Goal: Communication & Community: Answer question/provide support

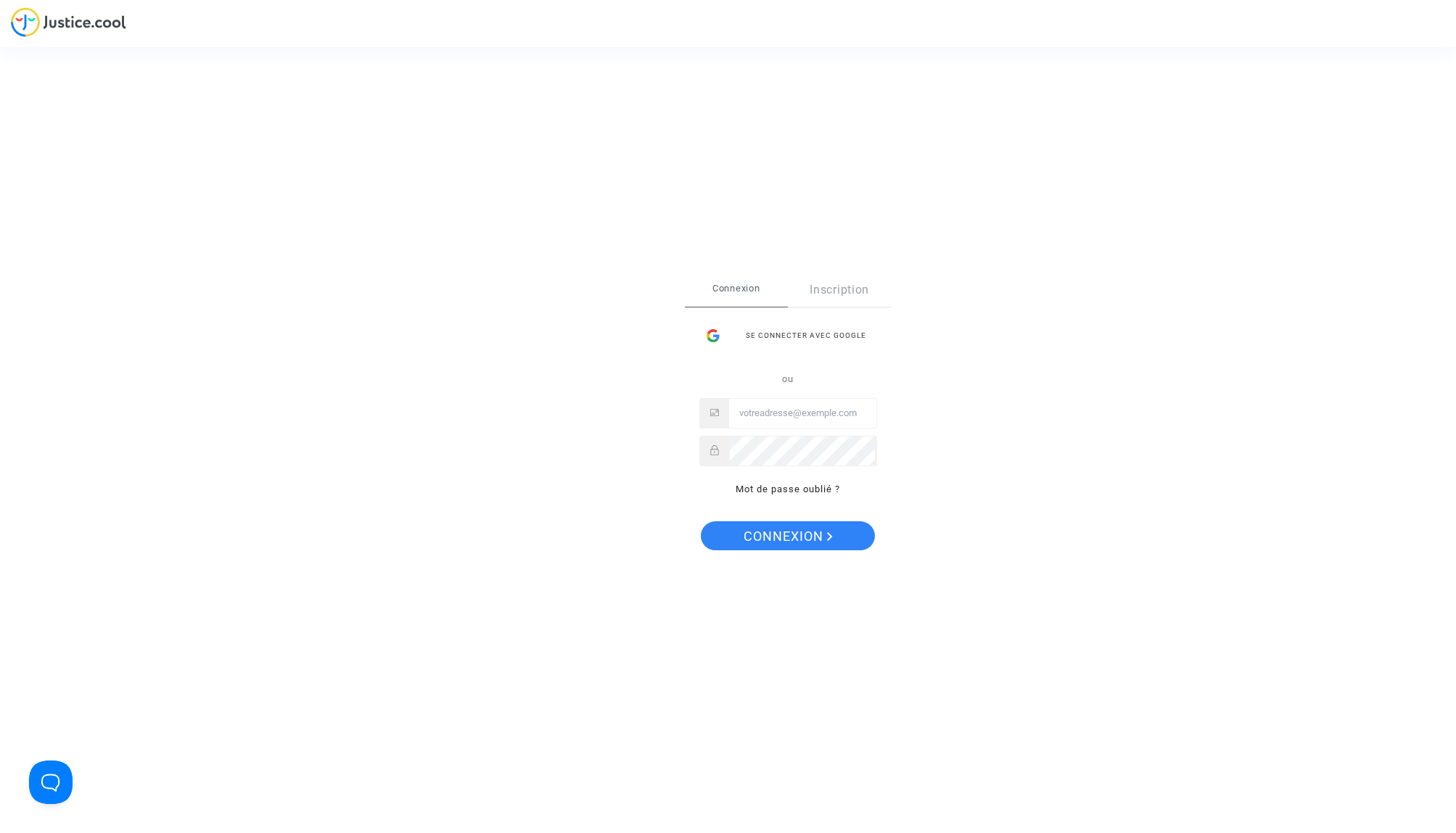
type input "[EMAIL_ADDRESS][DOMAIN_NAME]"
click at [784, 537] on span "Connexion" at bounding box center [788, 536] width 89 height 30
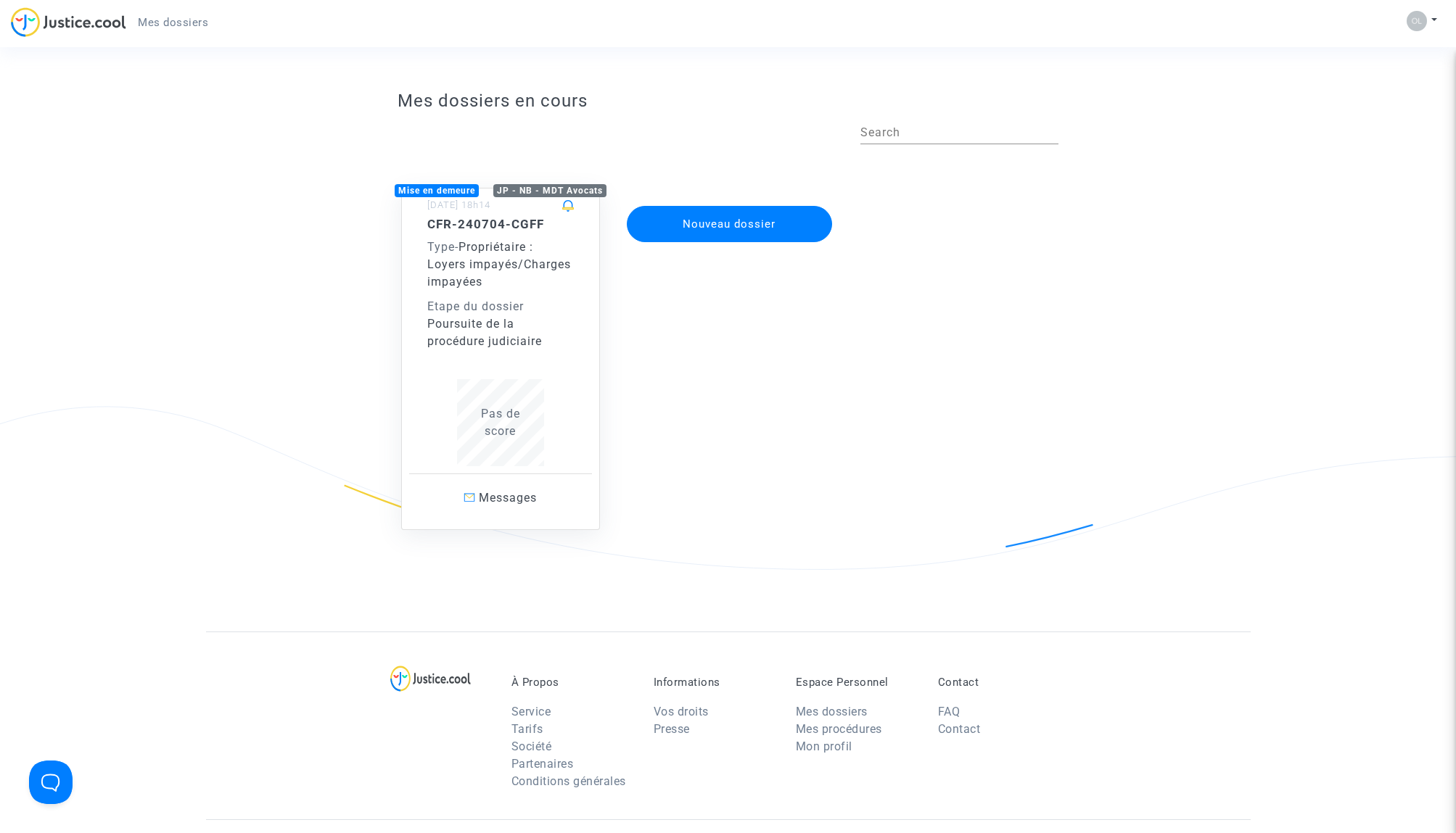
click at [539, 346] on div "Poursuite de la procédure judiciaire" at bounding box center [500, 333] width 146 height 35
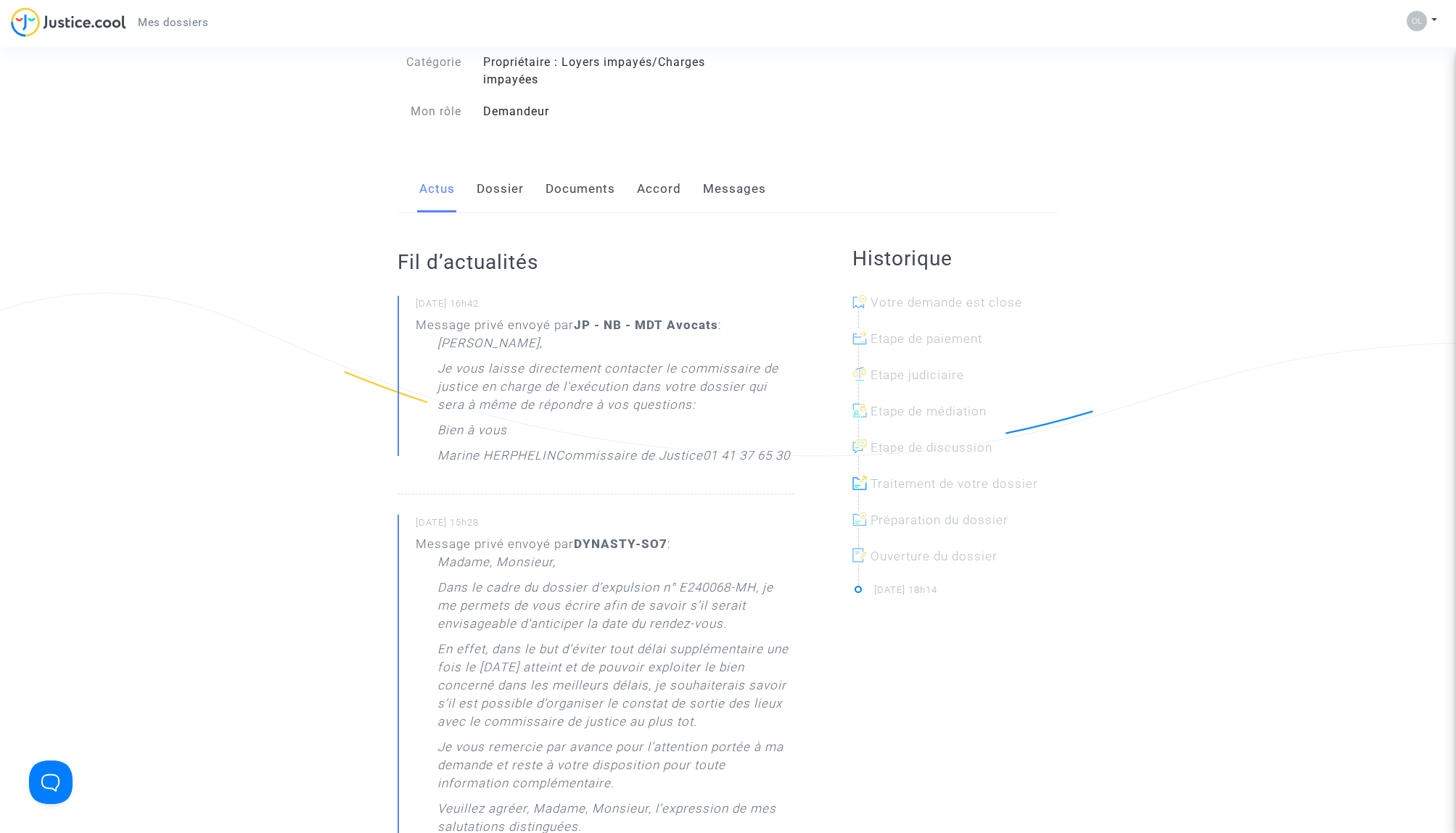
scroll to position [108, 0]
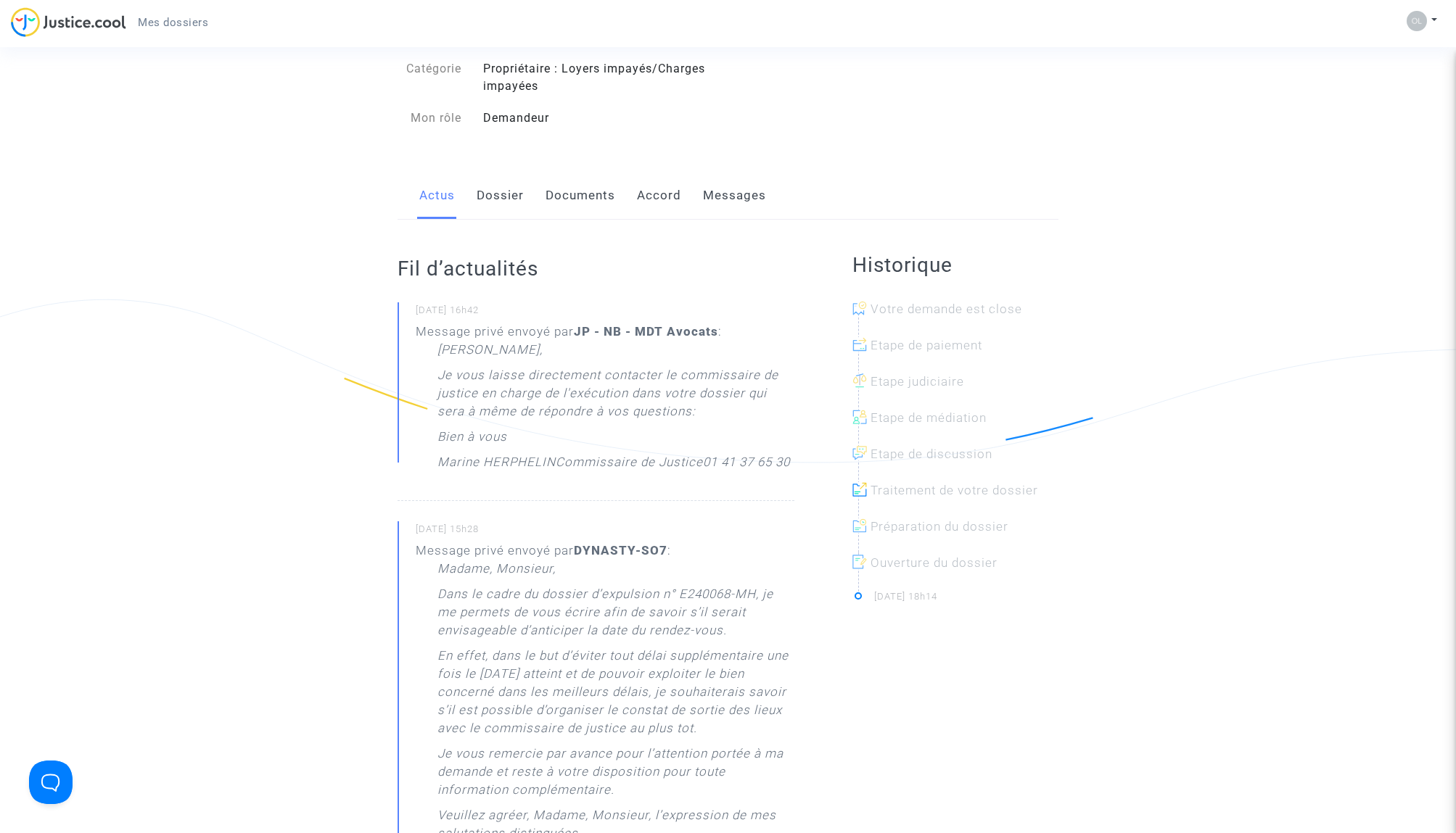
drag, startPoint x: 750, startPoint y: 215, endPoint x: 701, endPoint y: 220, distance: 49.3
click at [750, 215] on link "Messages" at bounding box center [734, 195] width 63 height 48
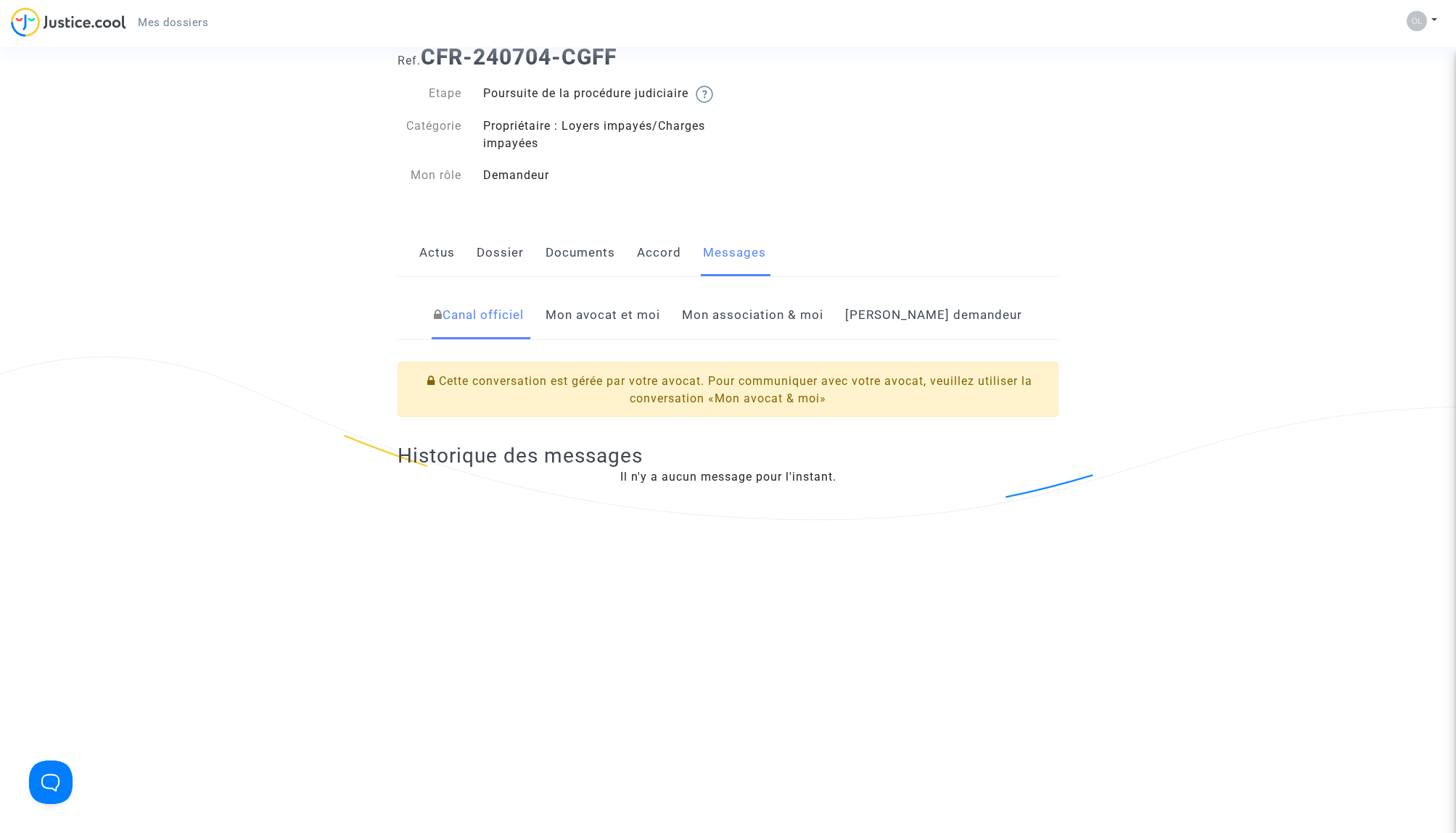
click at [587, 272] on link "Documents" at bounding box center [580, 253] width 70 height 48
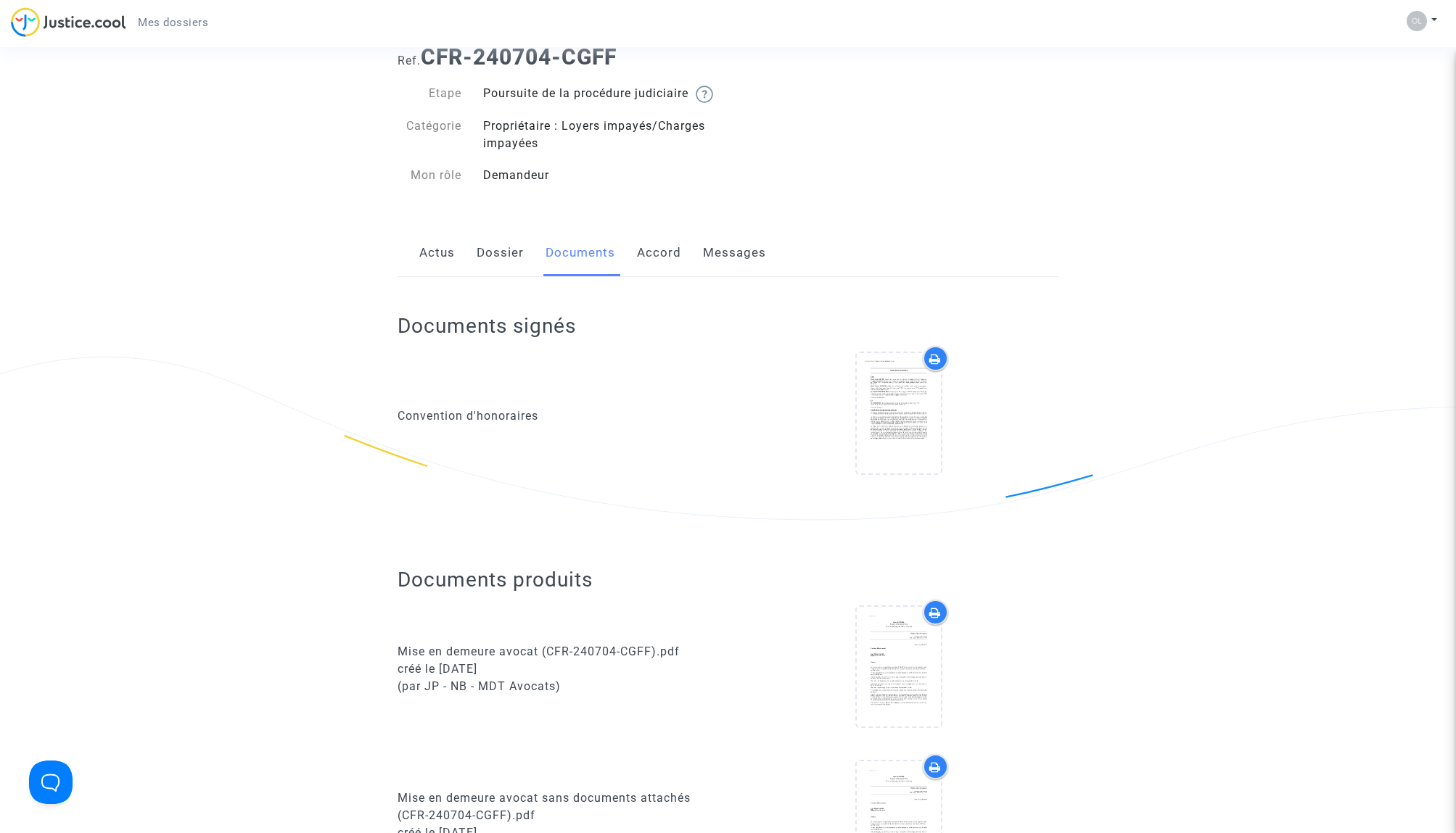
click at [498, 274] on link "Dossier" at bounding box center [500, 253] width 47 height 48
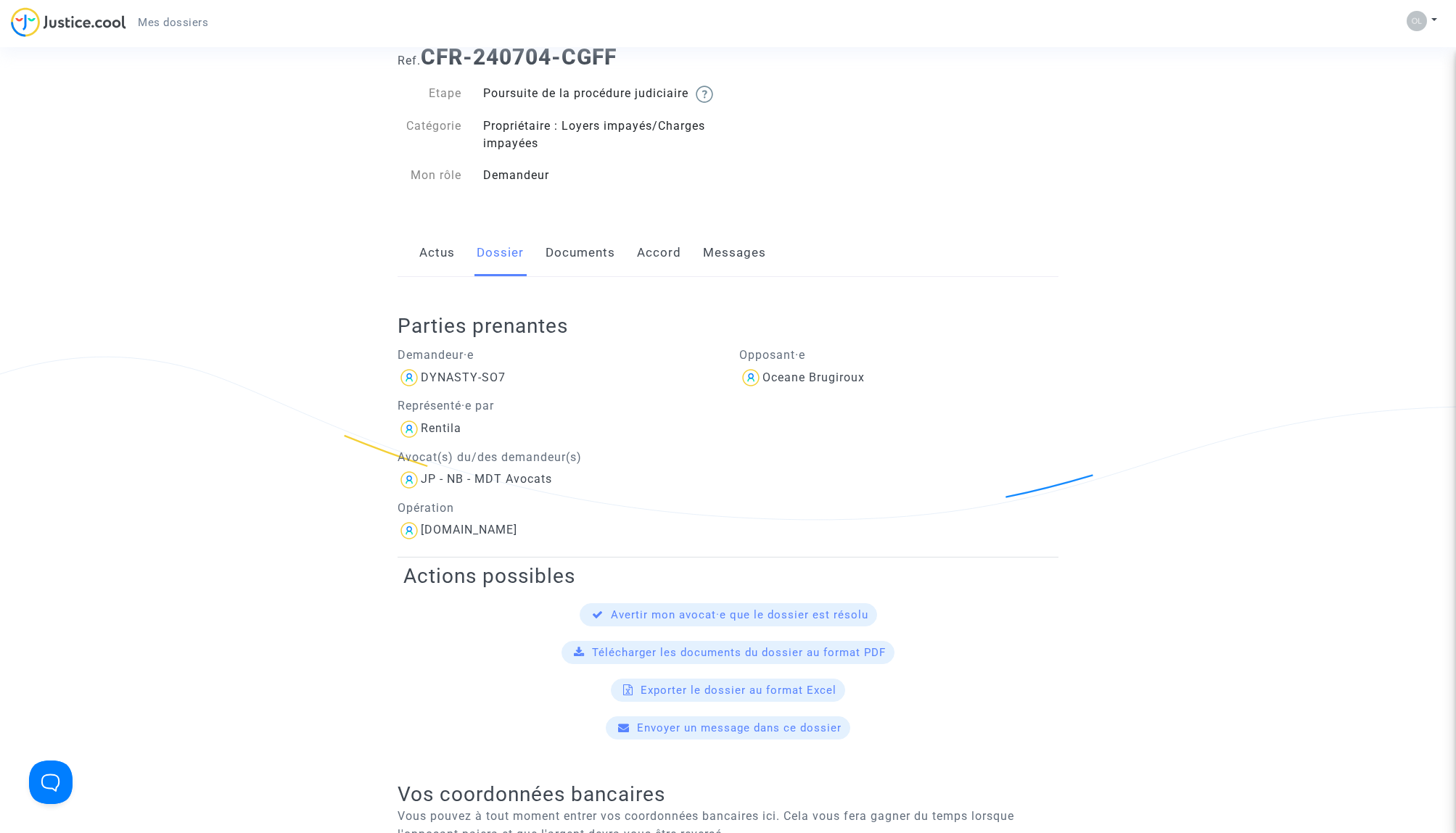
click at [668, 274] on link "Accord" at bounding box center [660, 253] width 45 height 48
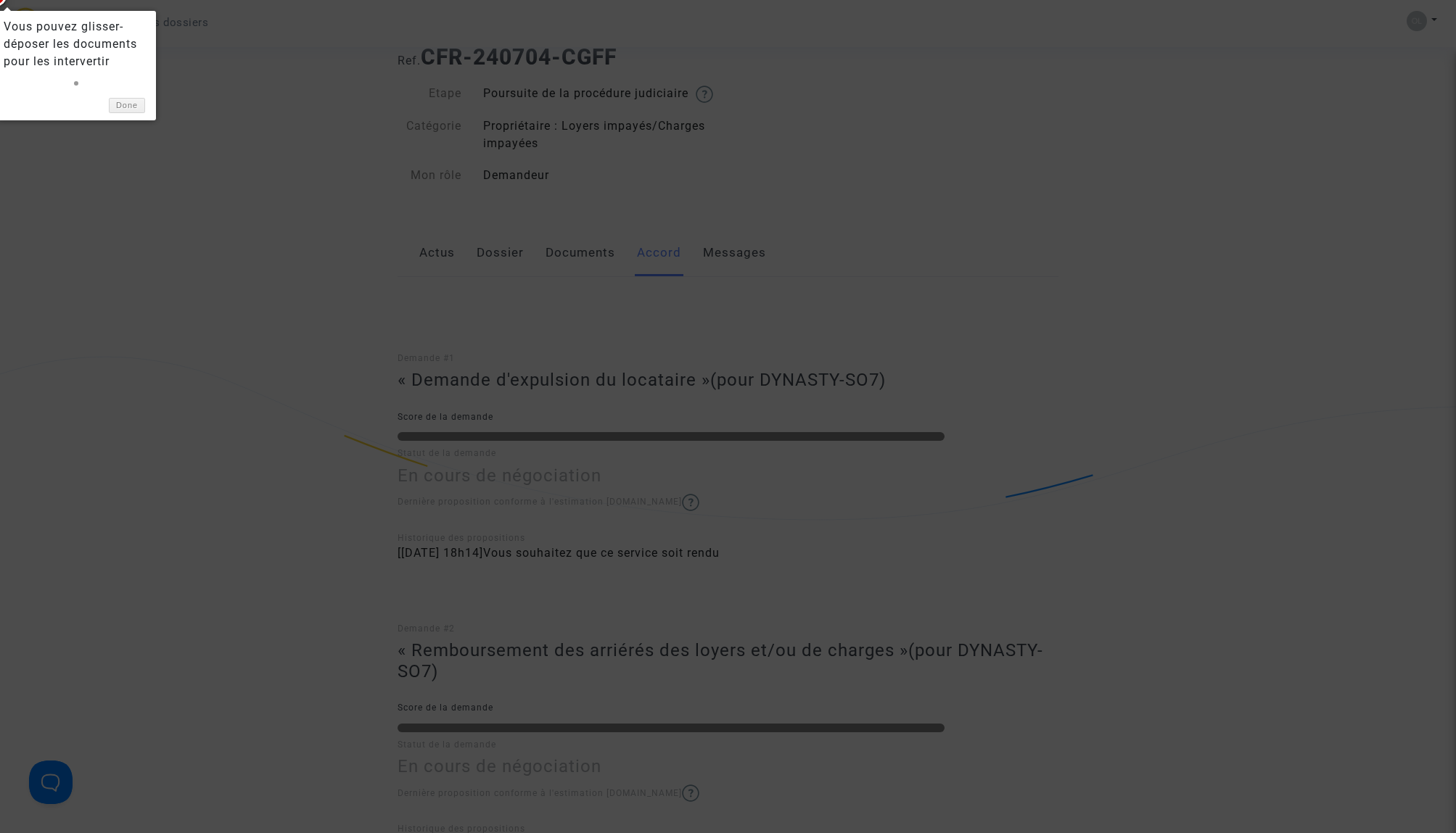
click at [744, 270] on div at bounding box center [728, 416] width 1456 height 833
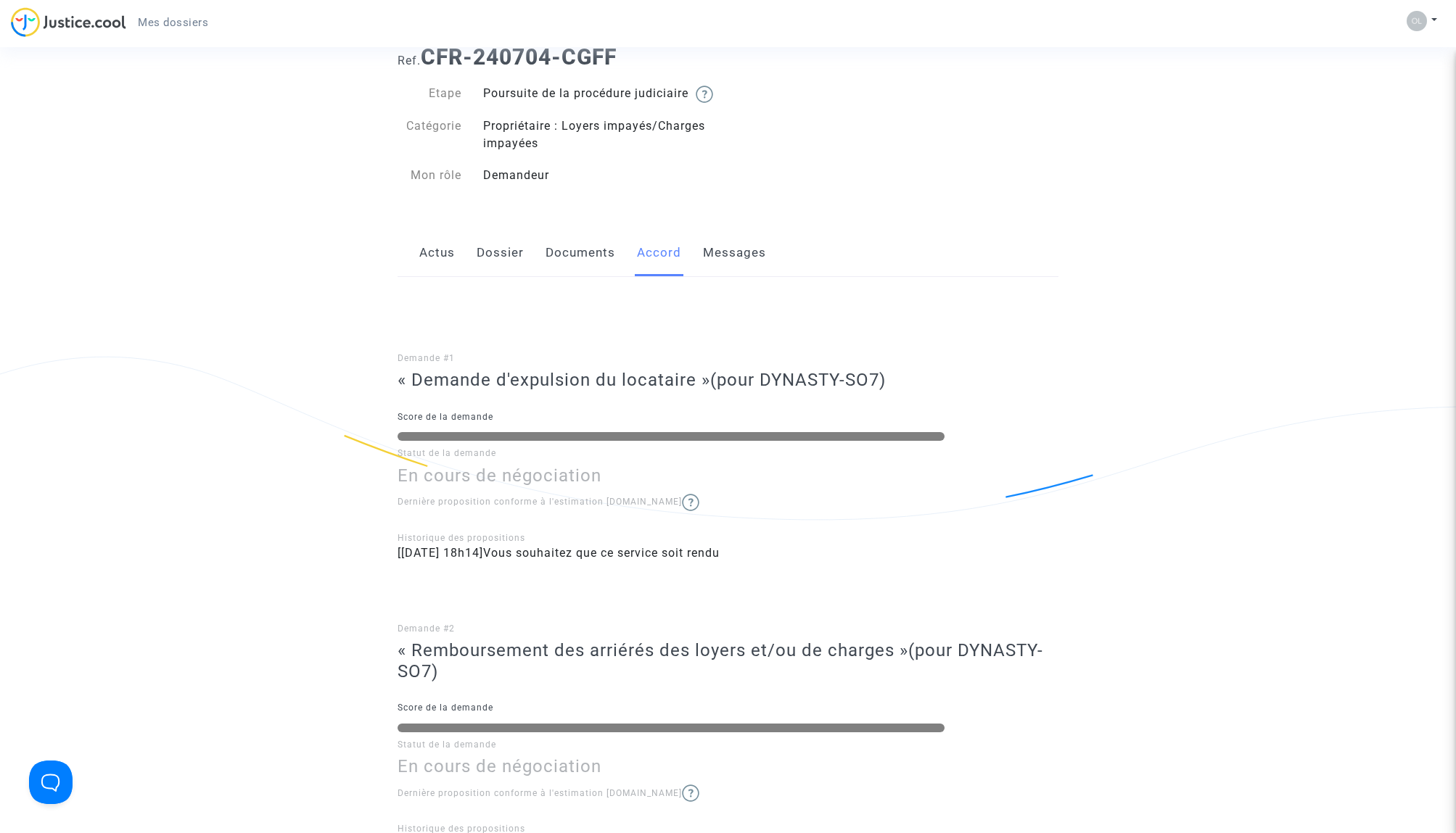
click at [741, 270] on link "Messages" at bounding box center [734, 253] width 63 height 48
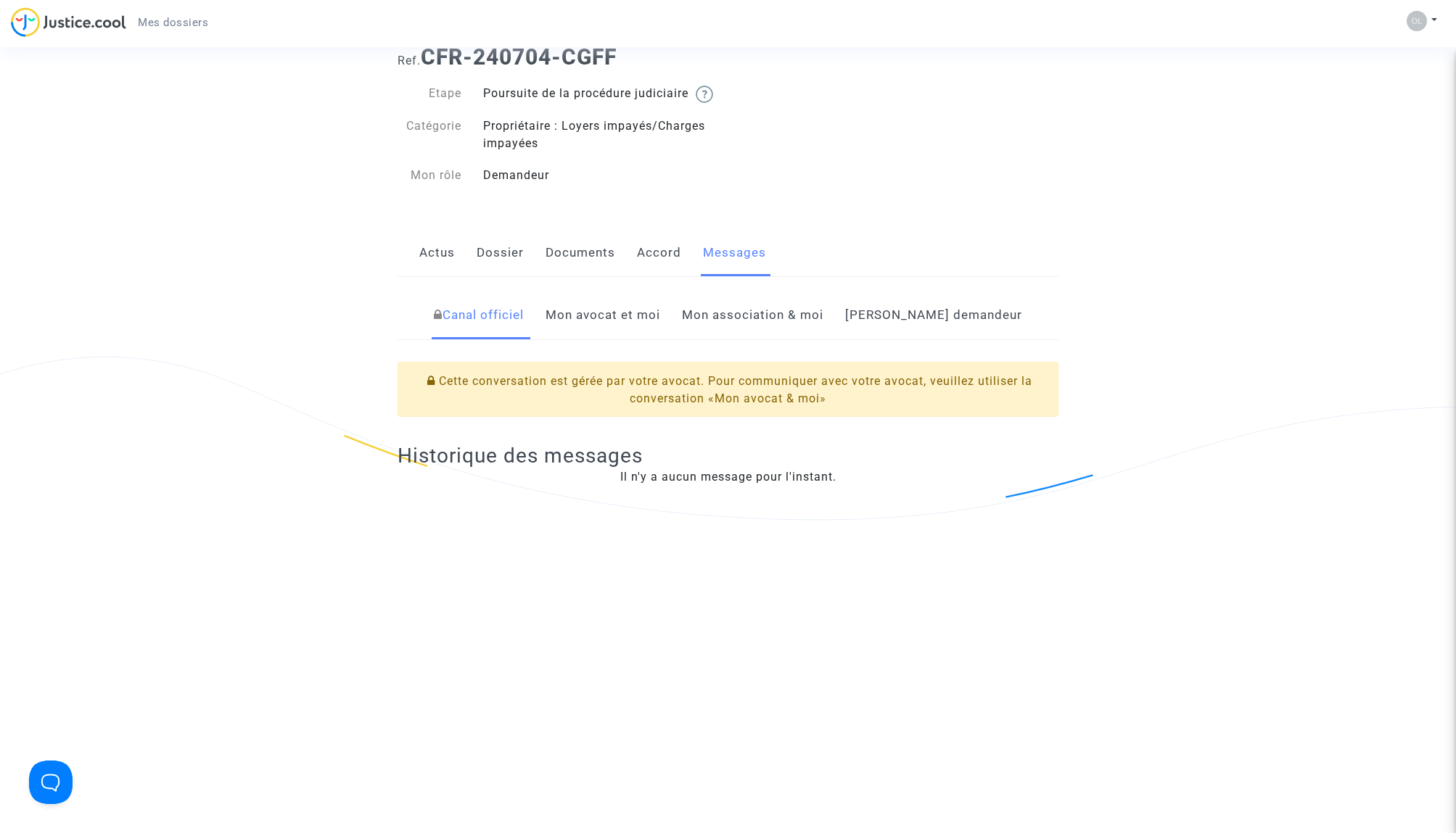
click at [614, 332] on link "Mon avocat et moi" at bounding box center [602, 316] width 114 height 48
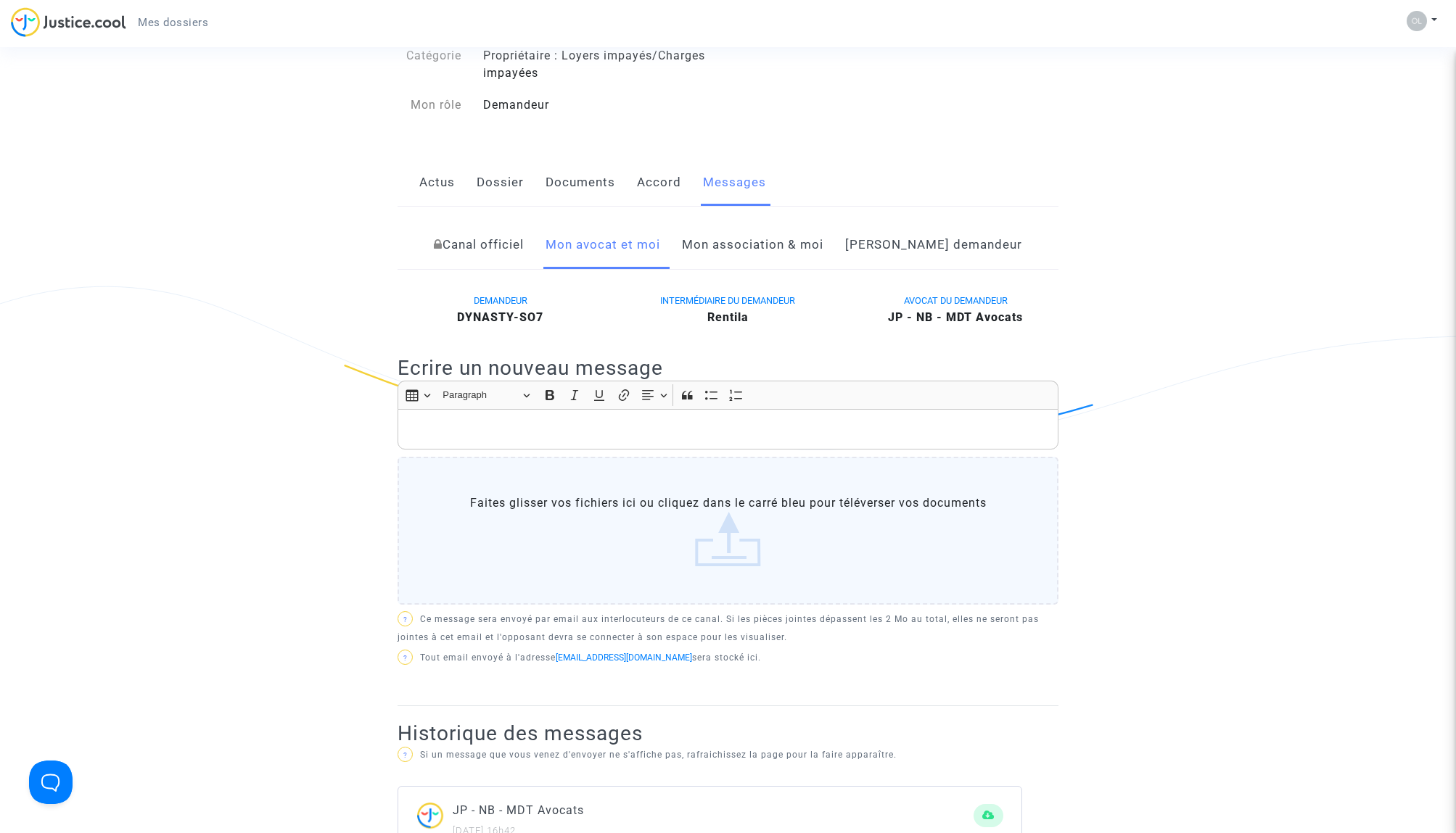
scroll to position [163, 0]
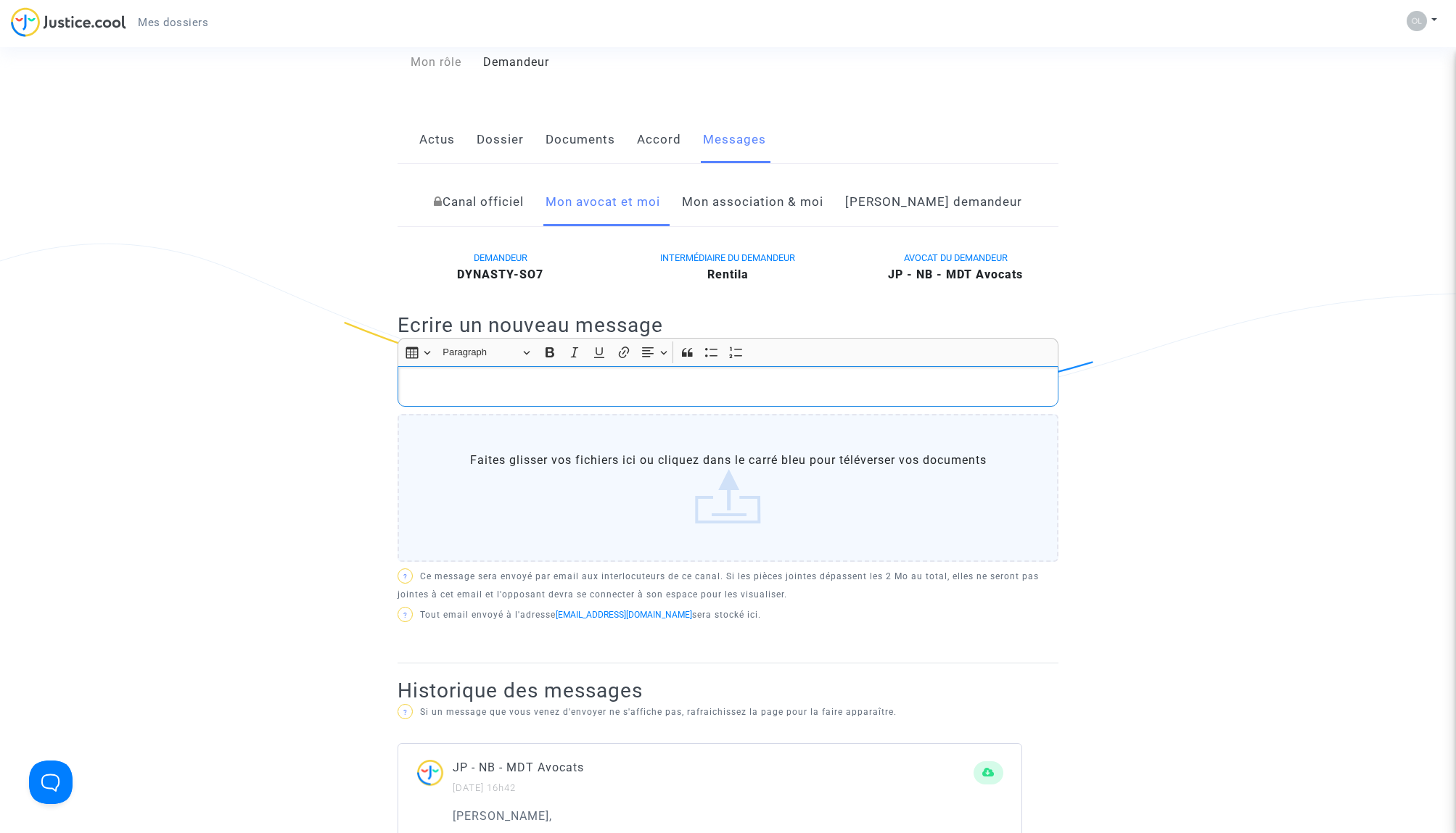
click at [606, 396] on p "Rich Text Editor, main" at bounding box center [728, 387] width 646 height 18
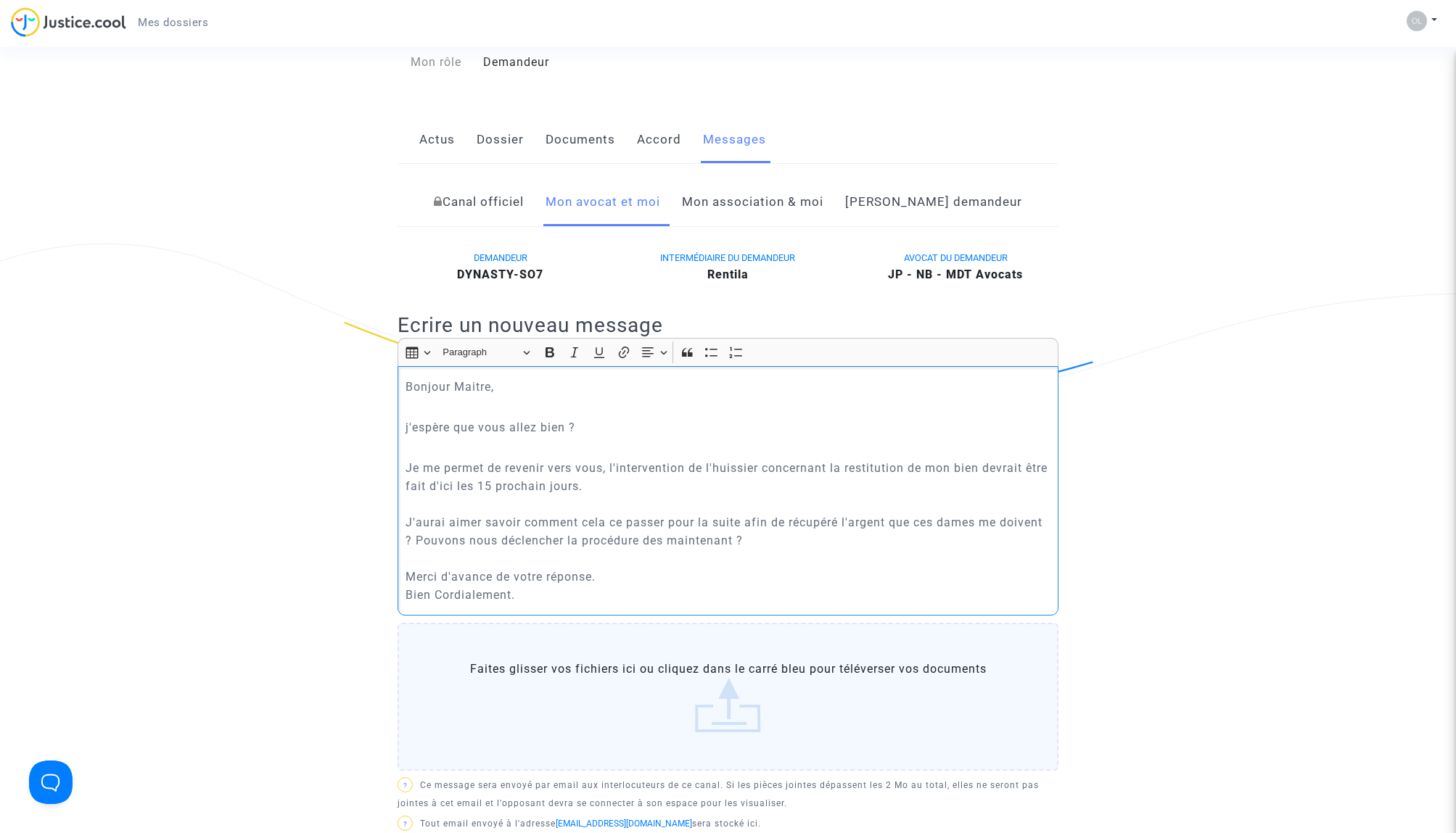
drag, startPoint x: 640, startPoint y: 481, endPoint x: 839, endPoint y: 496, distance: 199.6
click at [839, 496] on p "Je me permet de revenir vers vous, l'intervention de l'huissier concernant la r…" at bounding box center [728, 531] width 646 height 145
drag, startPoint x: 611, startPoint y: 483, endPoint x: 625, endPoint y: 486, distance: 14.3
click at [611, 483] on p "Je me permet de revenir vers vous, l'intervention de l'huissier concernant la r…" at bounding box center [728, 531] width 646 height 145
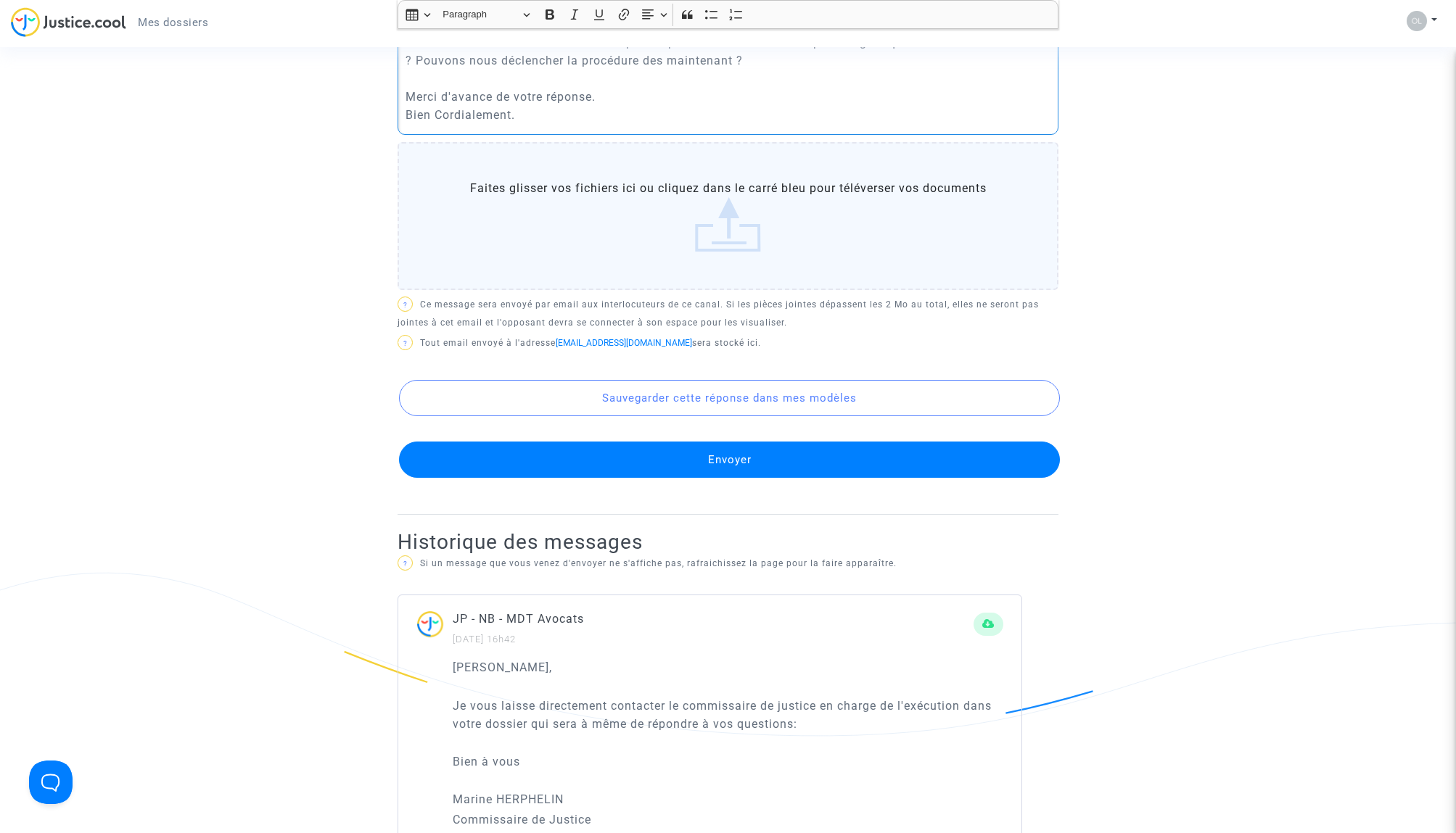
scroll to position [644, 0]
click at [739, 477] on button "Envoyer" at bounding box center [729, 459] width 661 height 36
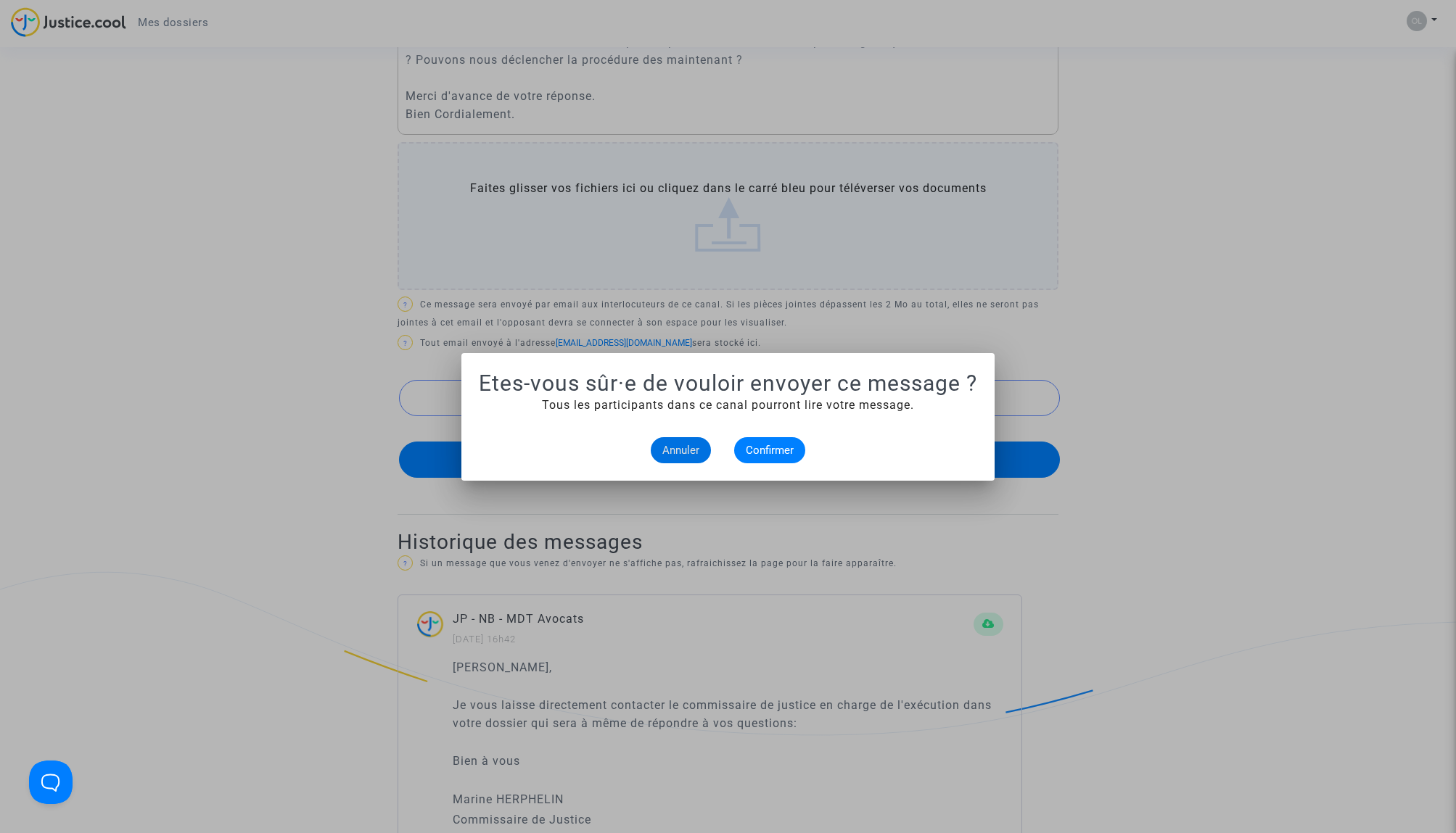
click at [752, 455] on span "Confirmer" at bounding box center [770, 451] width 48 height 13
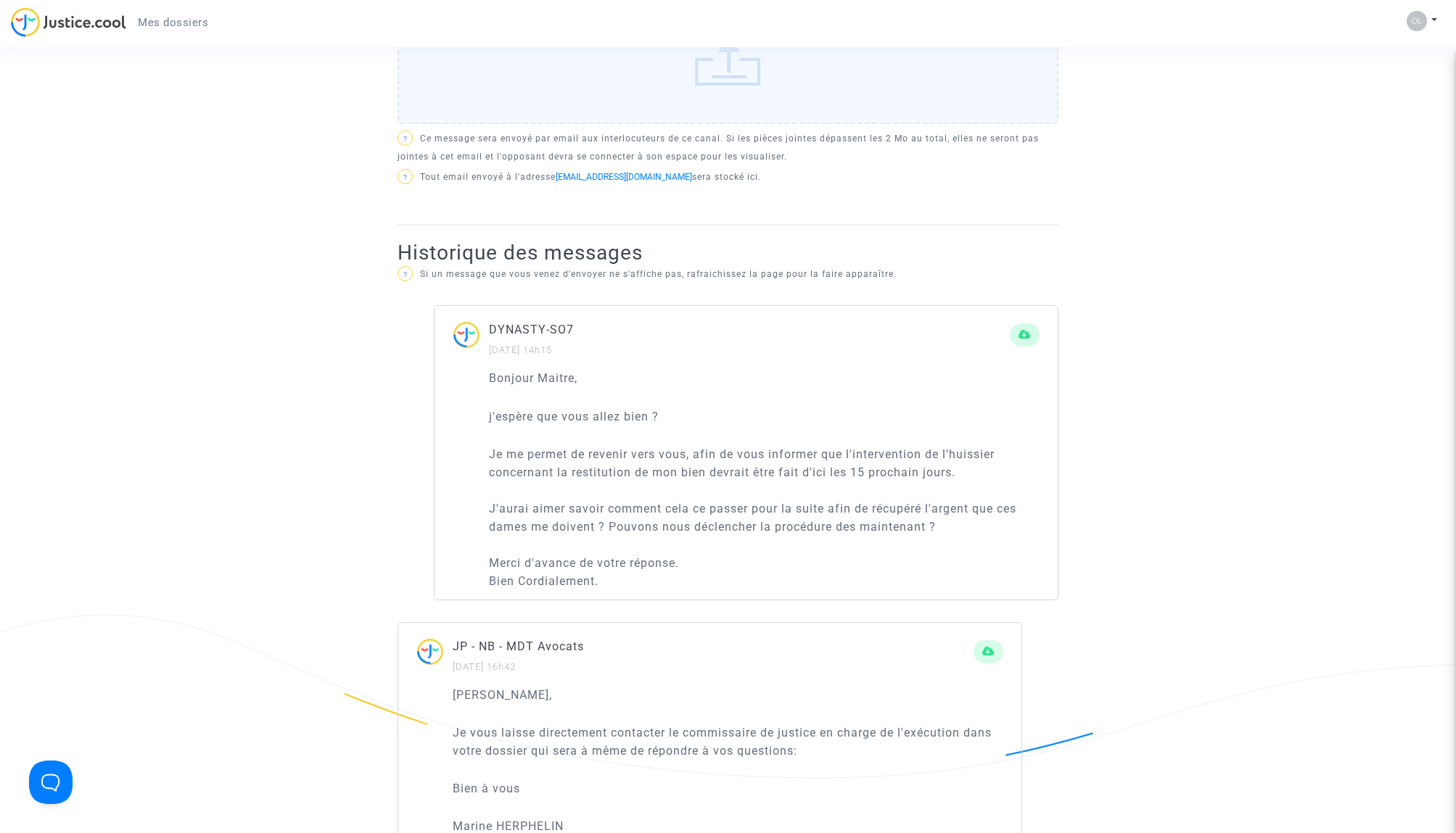
scroll to position [149, 0]
